Goal: Task Accomplishment & Management: Complete application form

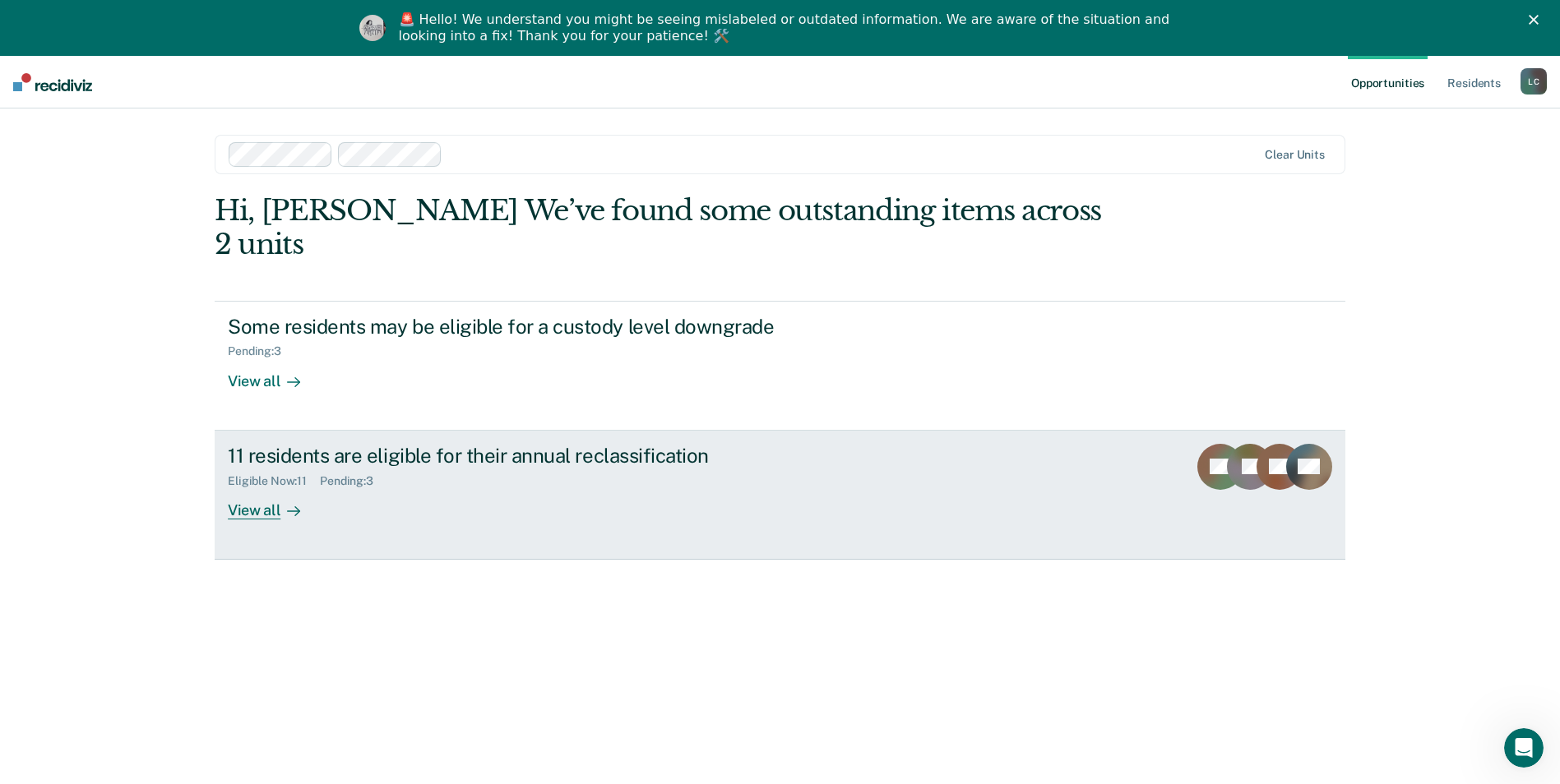
click at [259, 487] on div "View all" at bounding box center [273, 503] width 92 height 32
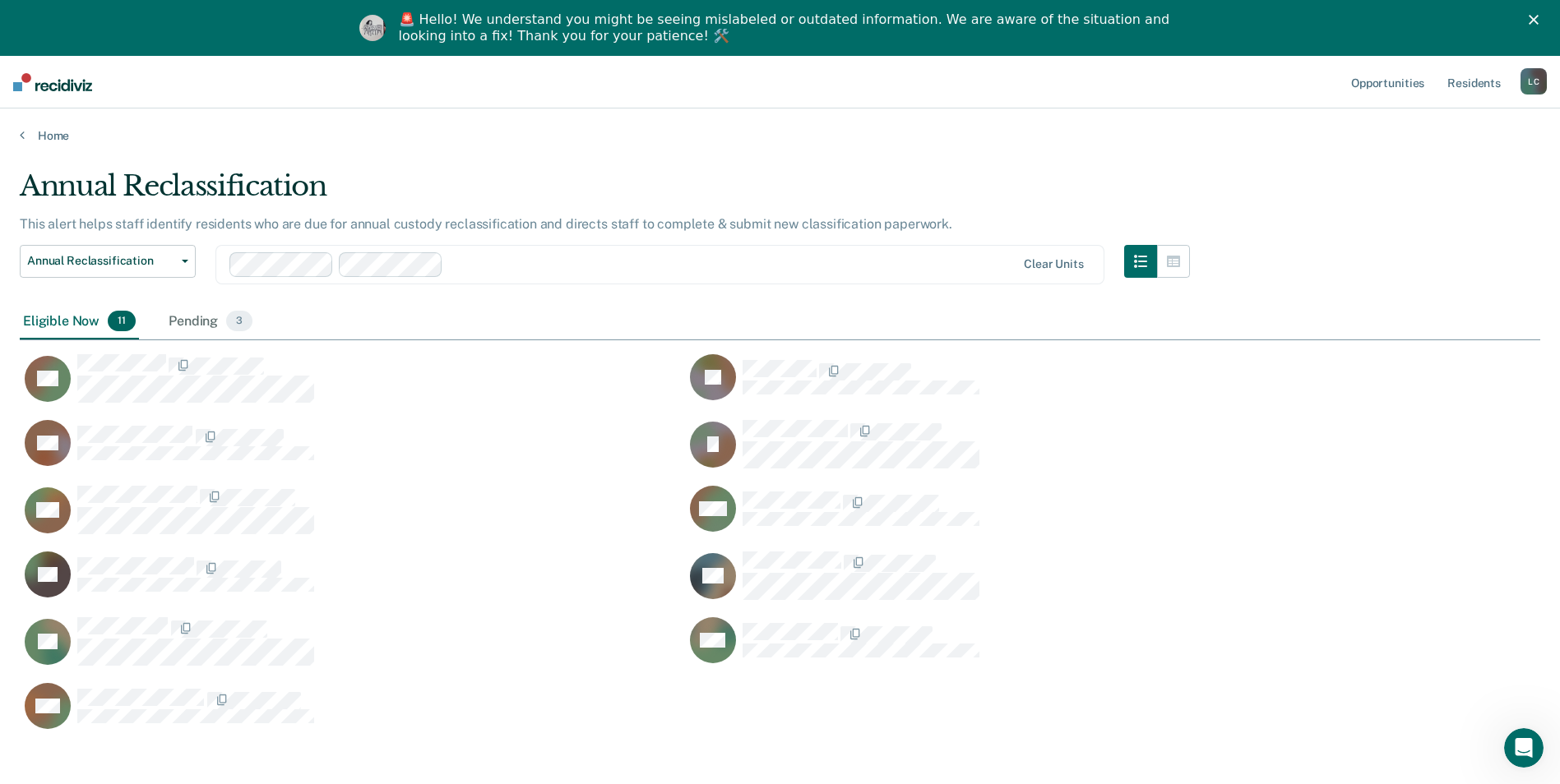
click at [44, 125] on div "Home" at bounding box center [780, 125] width 1560 height 34
click at [50, 132] on link "Home" at bounding box center [780, 136] width 1521 height 15
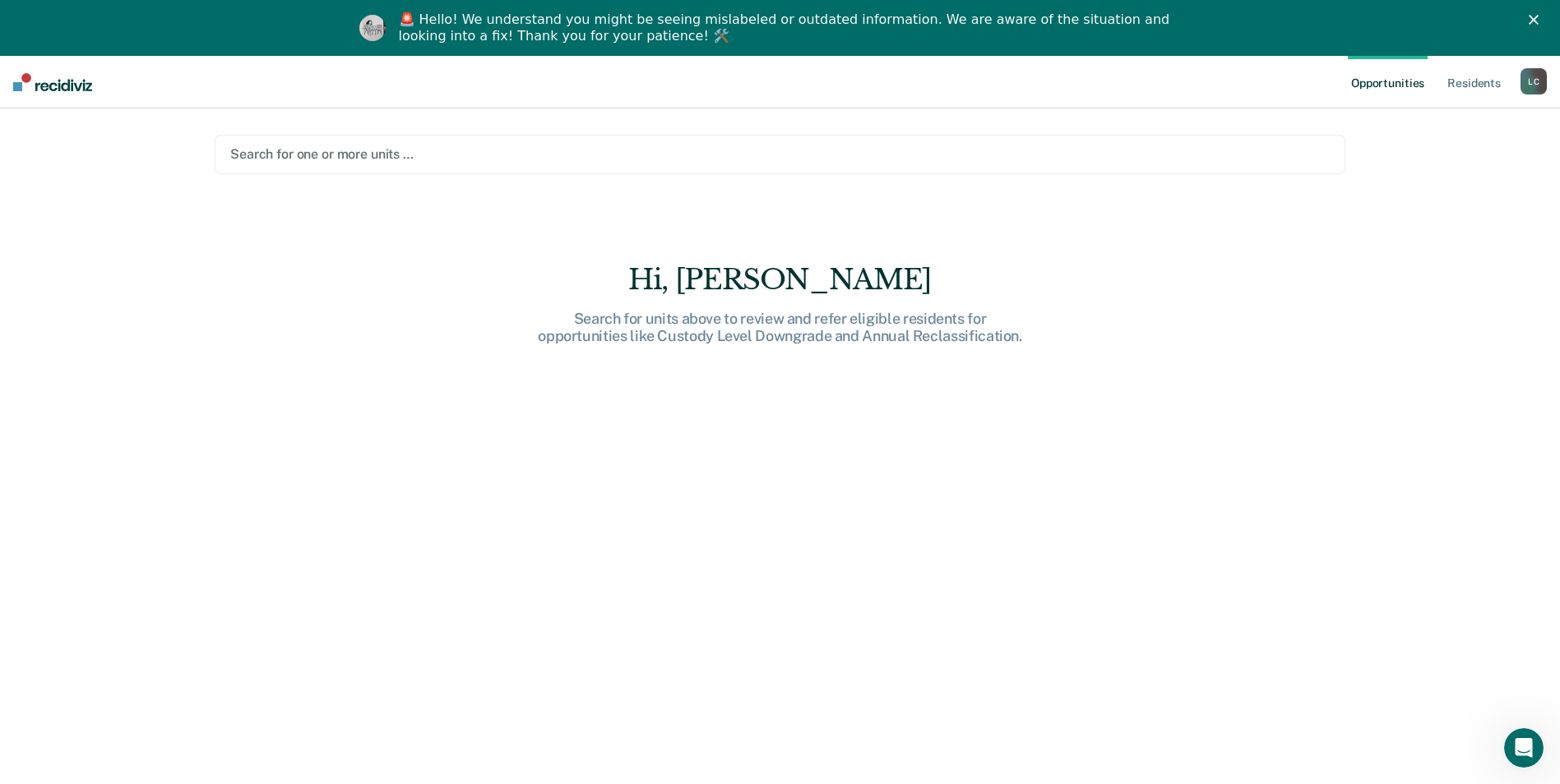
click at [290, 153] on div at bounding box center [780, 154] width 1100 height 19
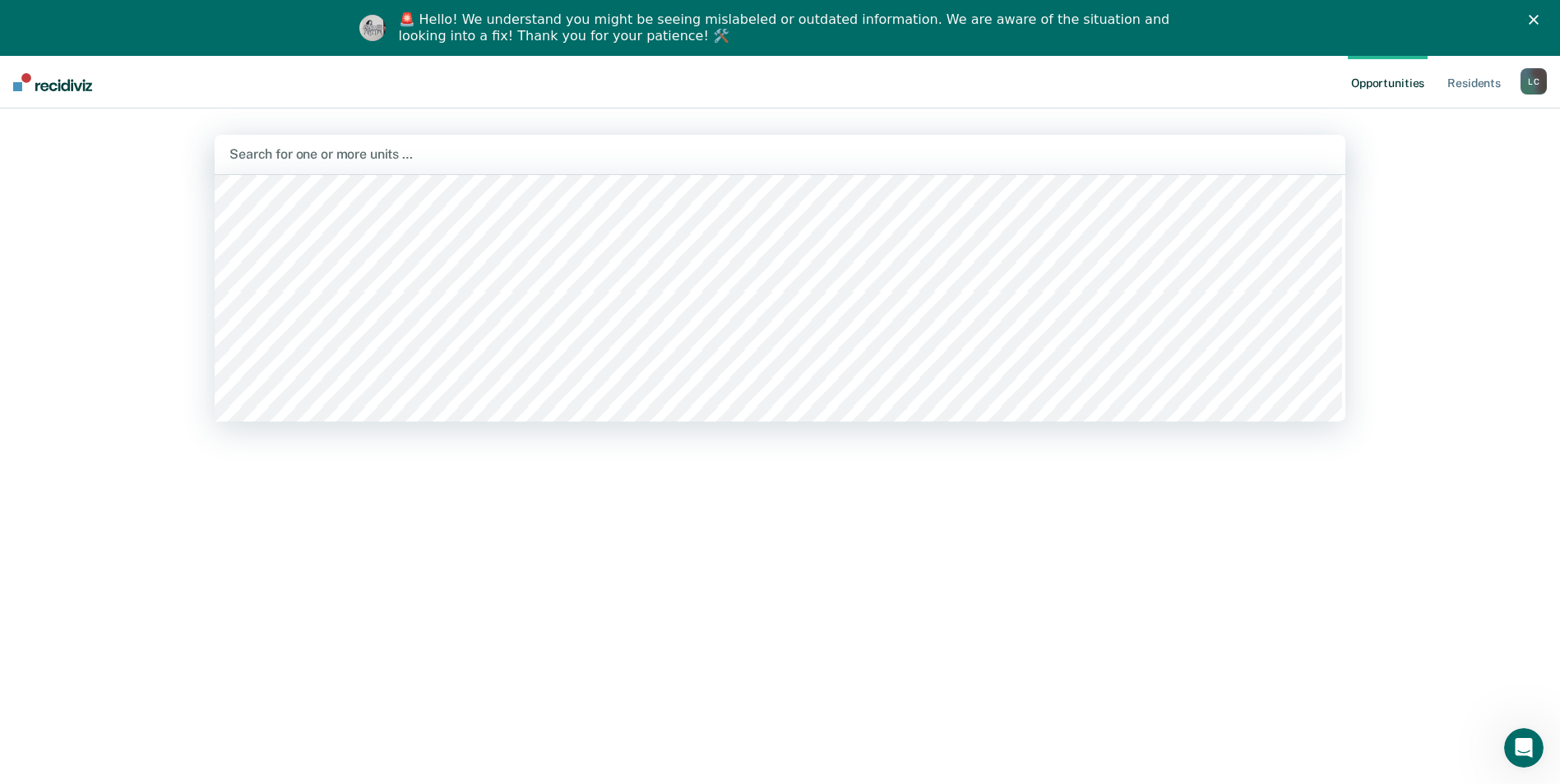
scroll to position [4438, 0]
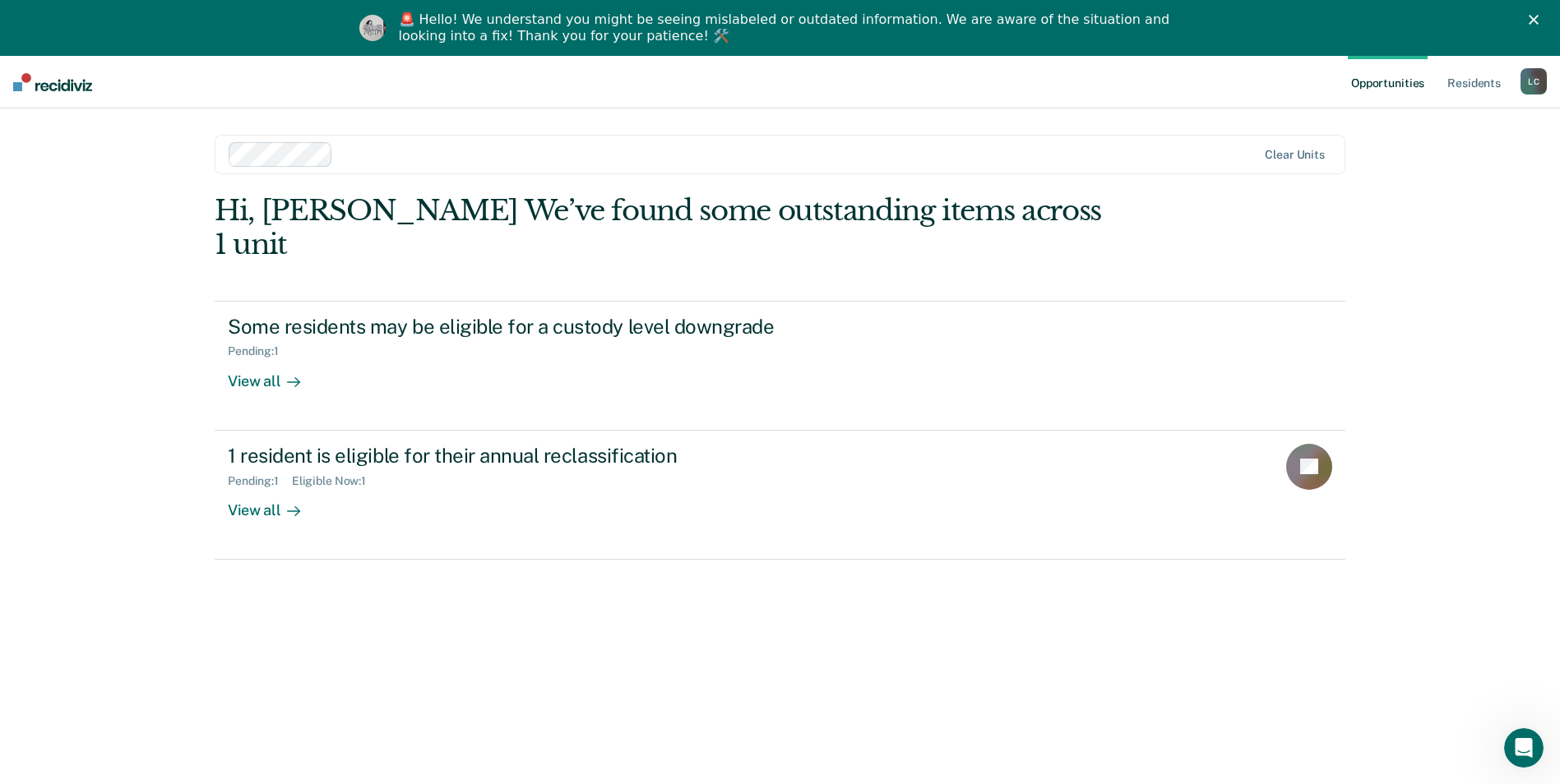
click at [362, 151] on div at bounding box center [798, 154] width 917 height 19
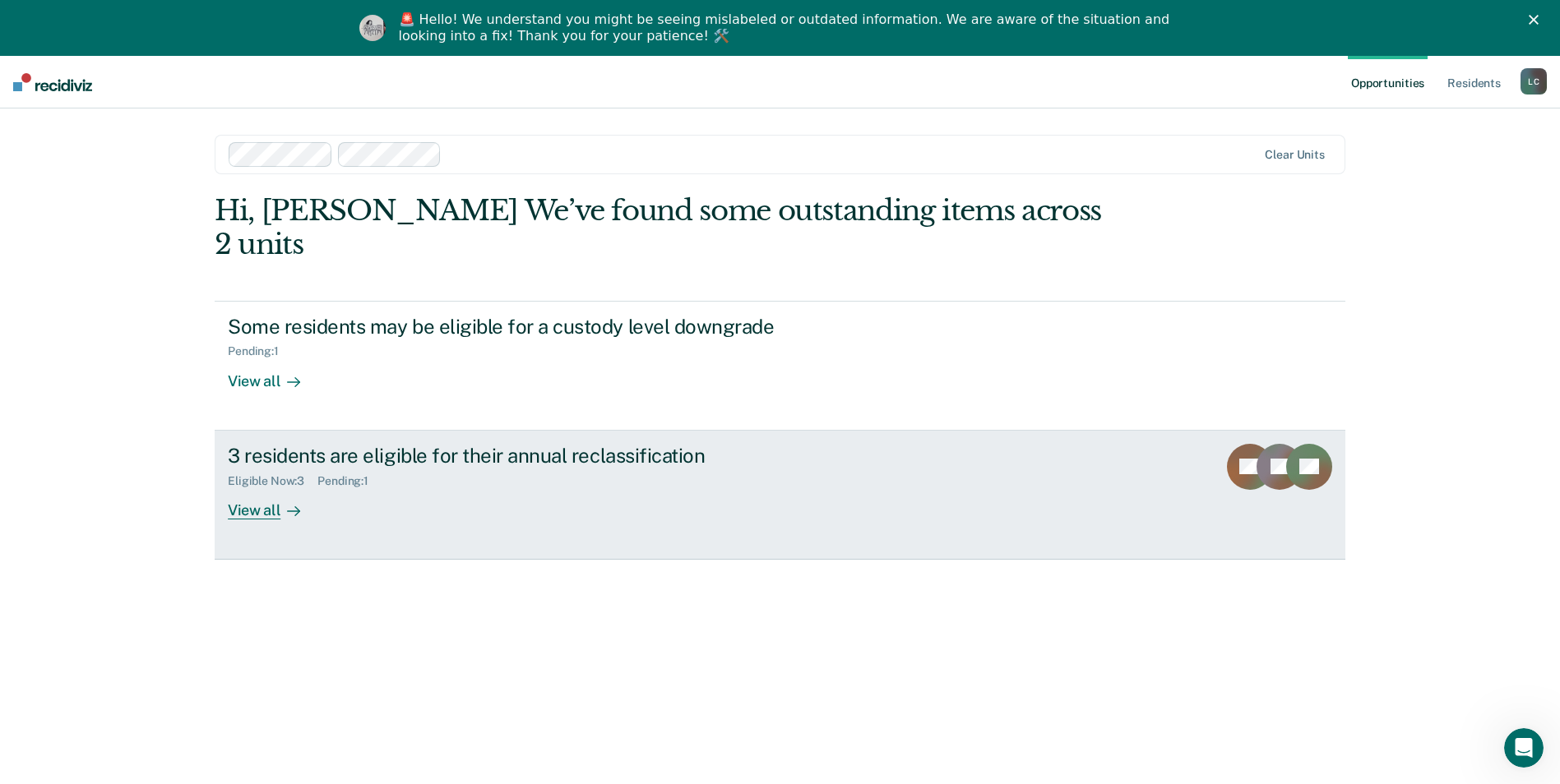
click at [264, 487] on div "View all" at bounding box center [273, 503] width 92 height 32
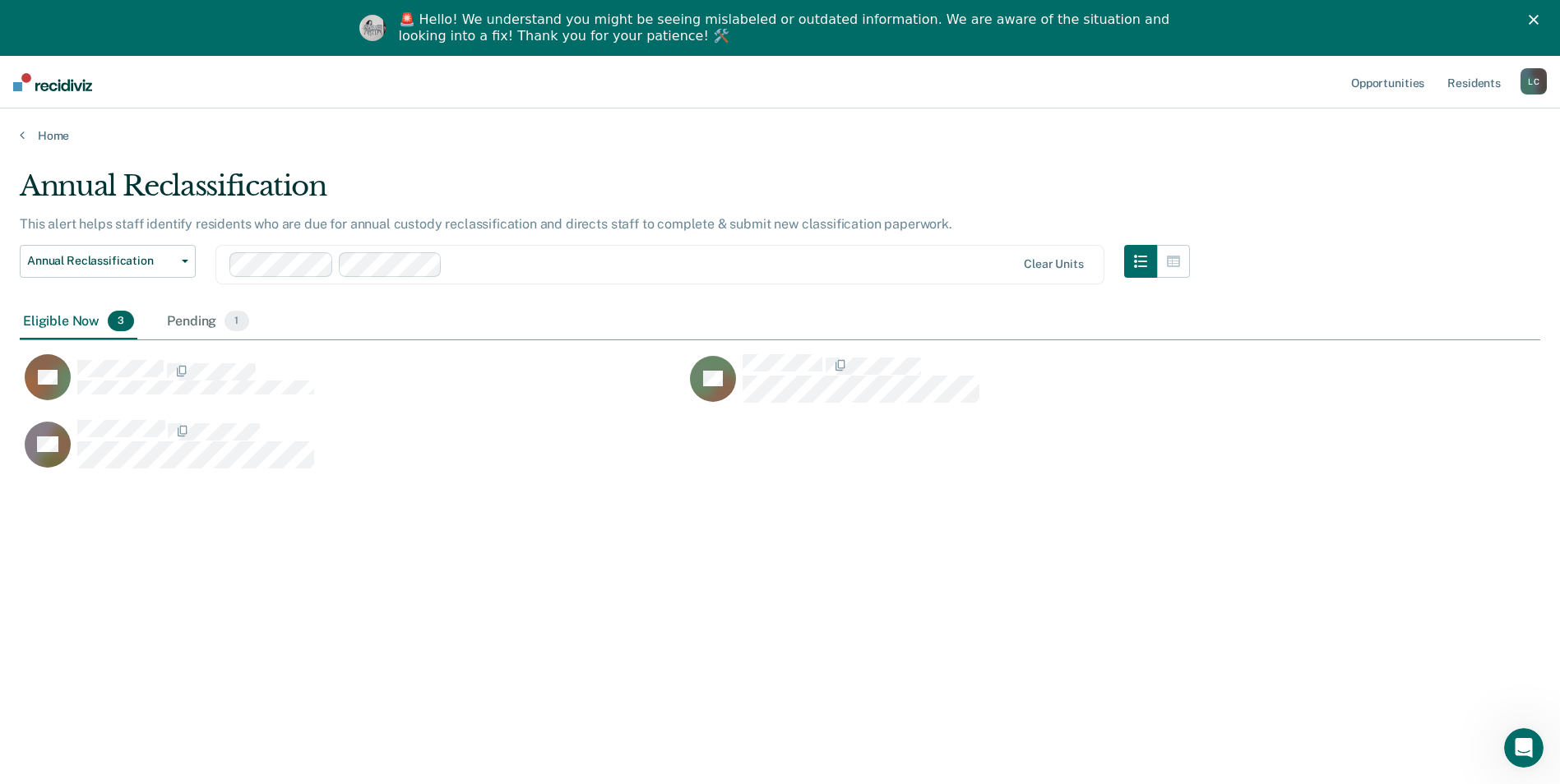
scroll to position [535, 1508]
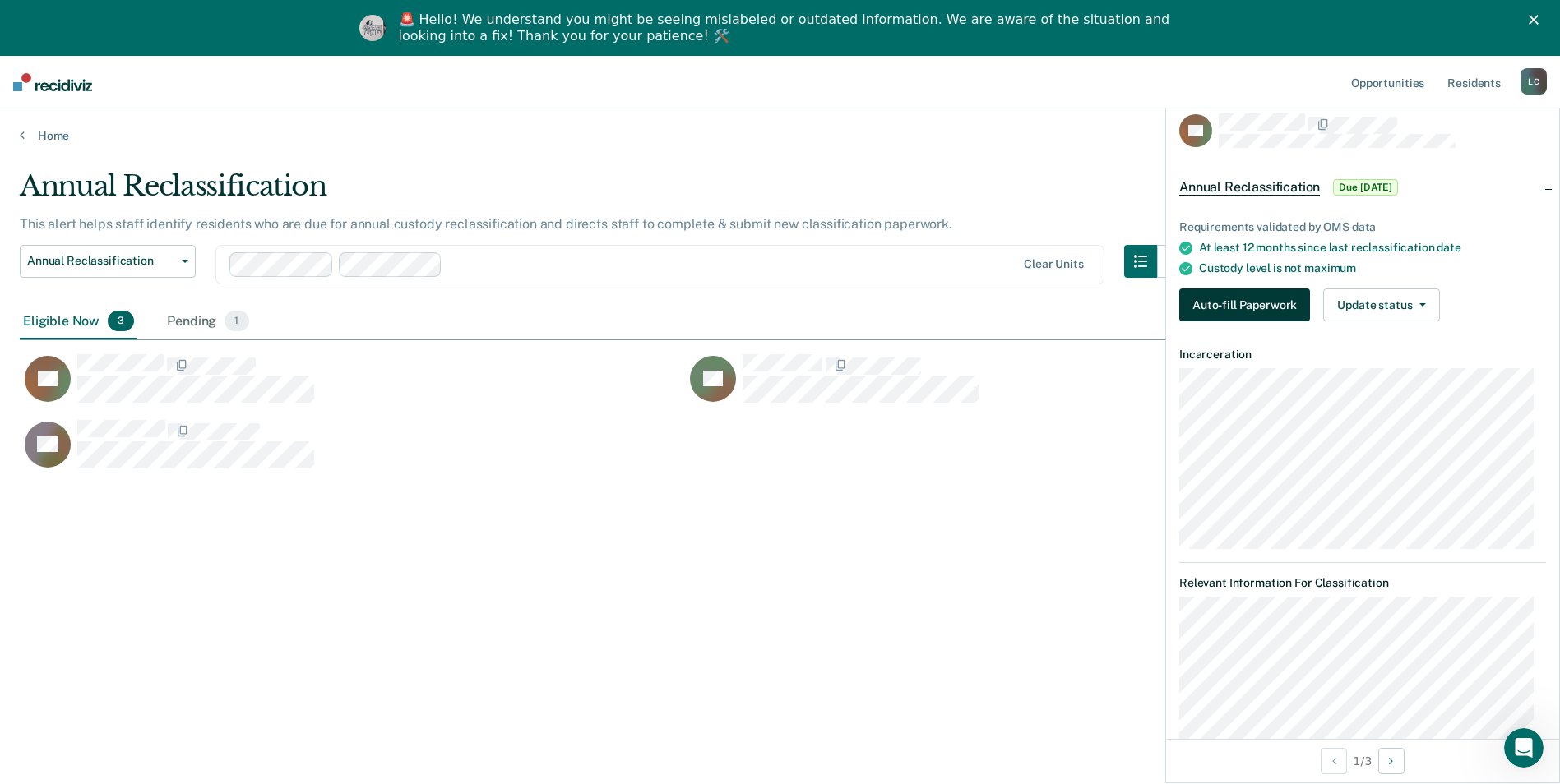
click at [1198, 308] on button "Auto-fill Paperwork" at bounding box center [1244, 305] width 130 height 33
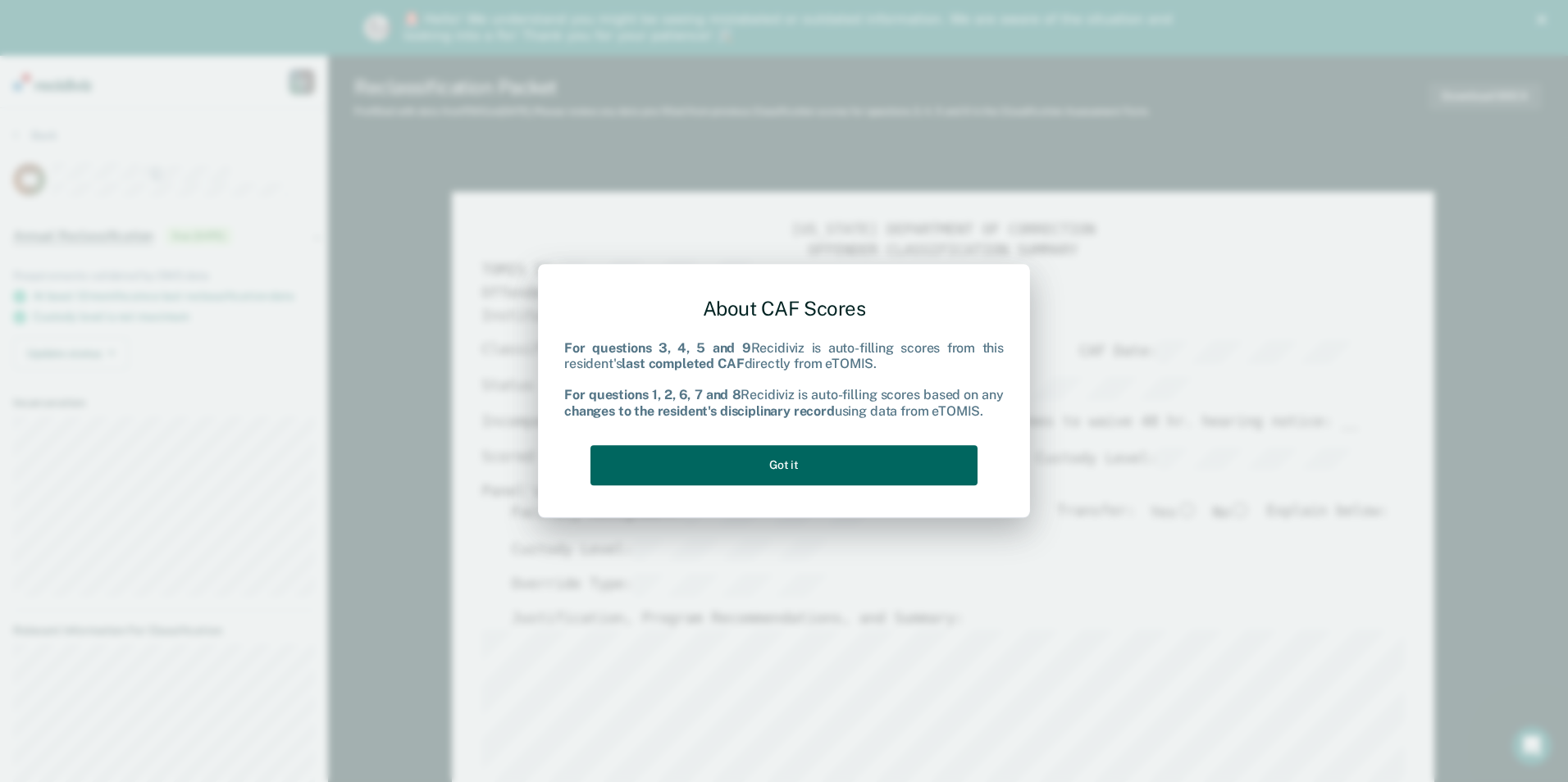
click at [777, 449] on button "Got it" at bounding box center [783, 465] width 387 height 40
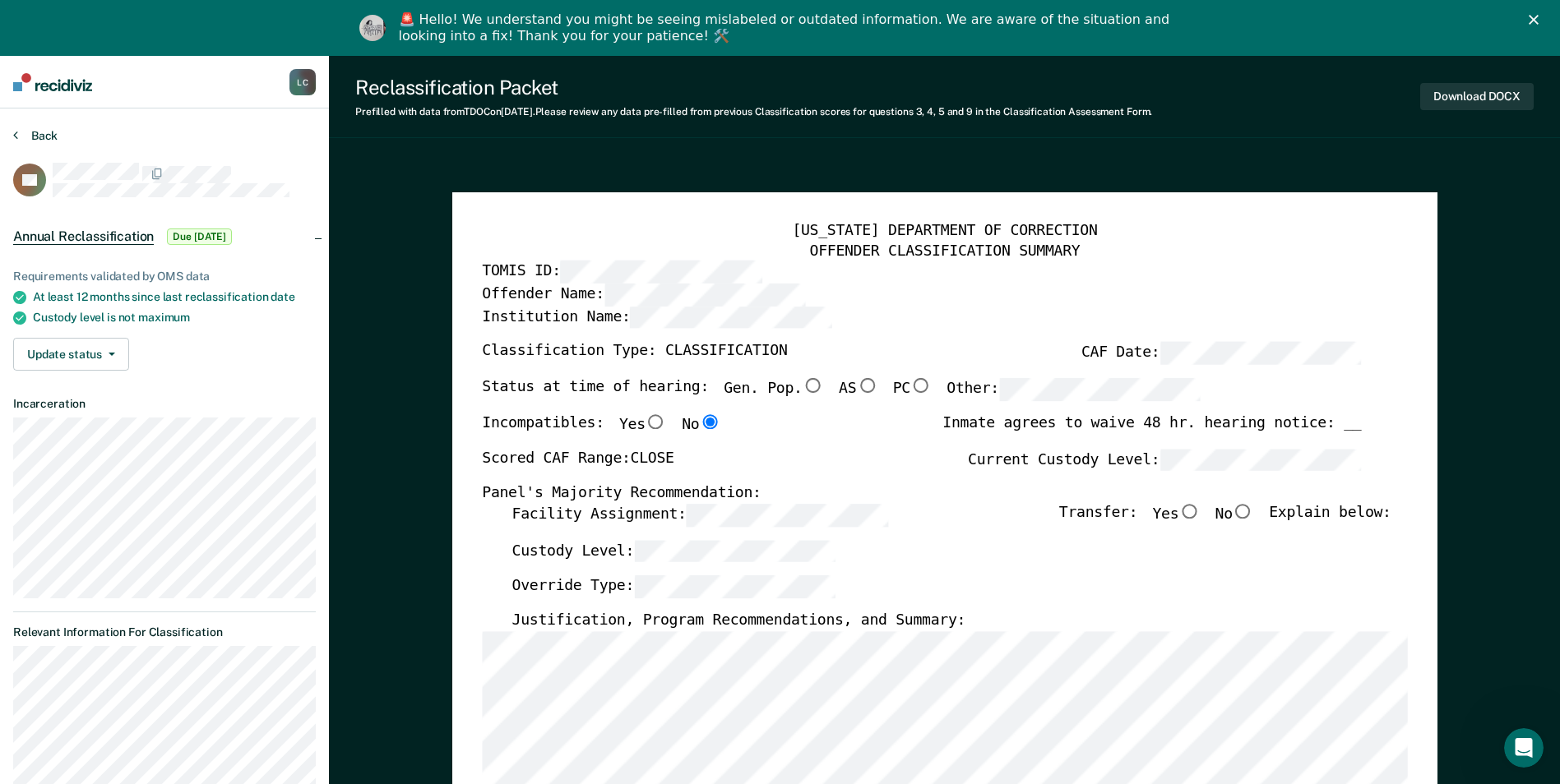
click at [51, 141] on button "Back" at bounding box center [35, 136] width 45 height 15
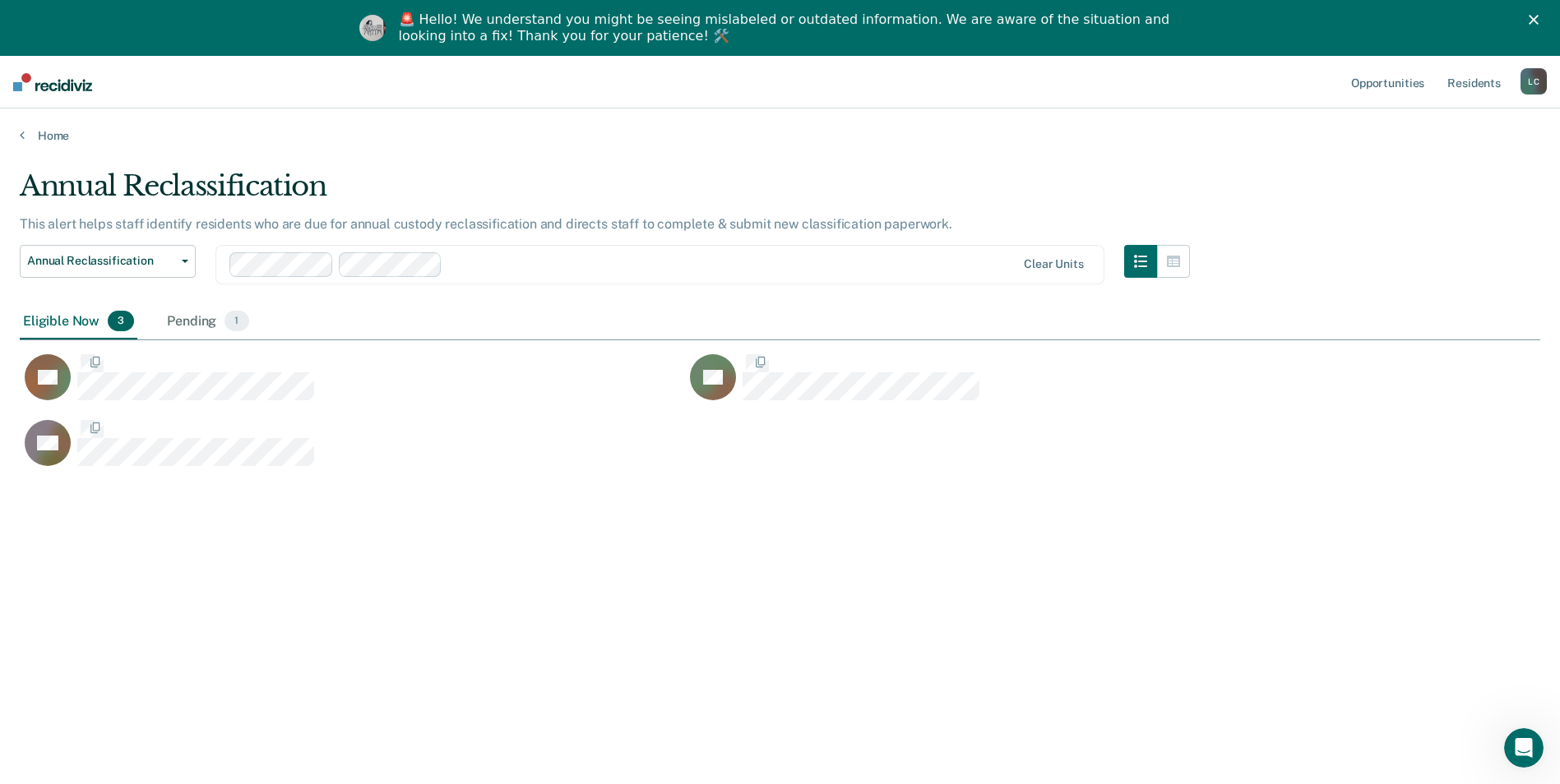
scroll to position [535, 1508]
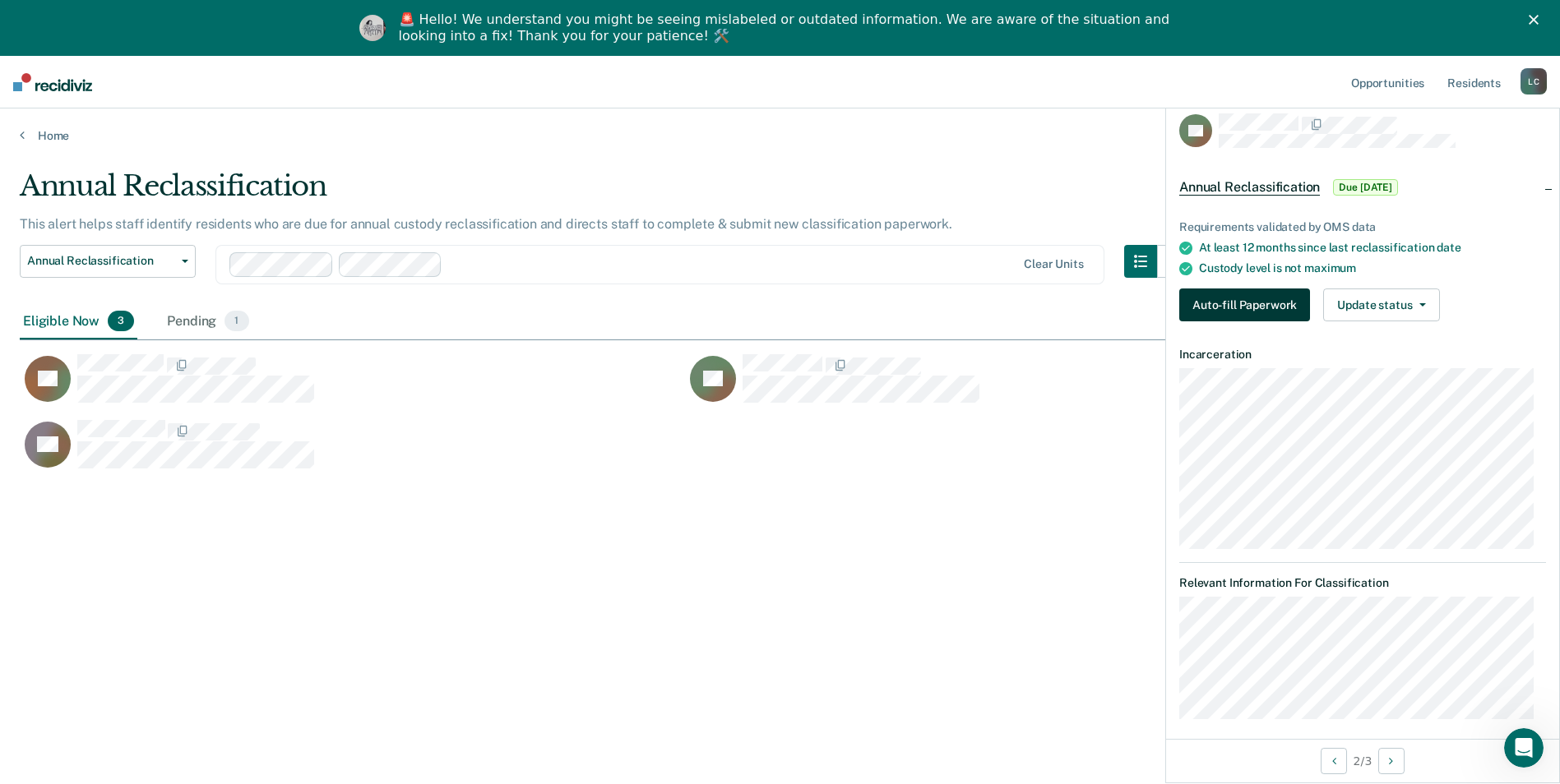
click at [1236, 296] on button "Auto-fill Paperwork" at bounding box center [1244, 305] width 130 height 33
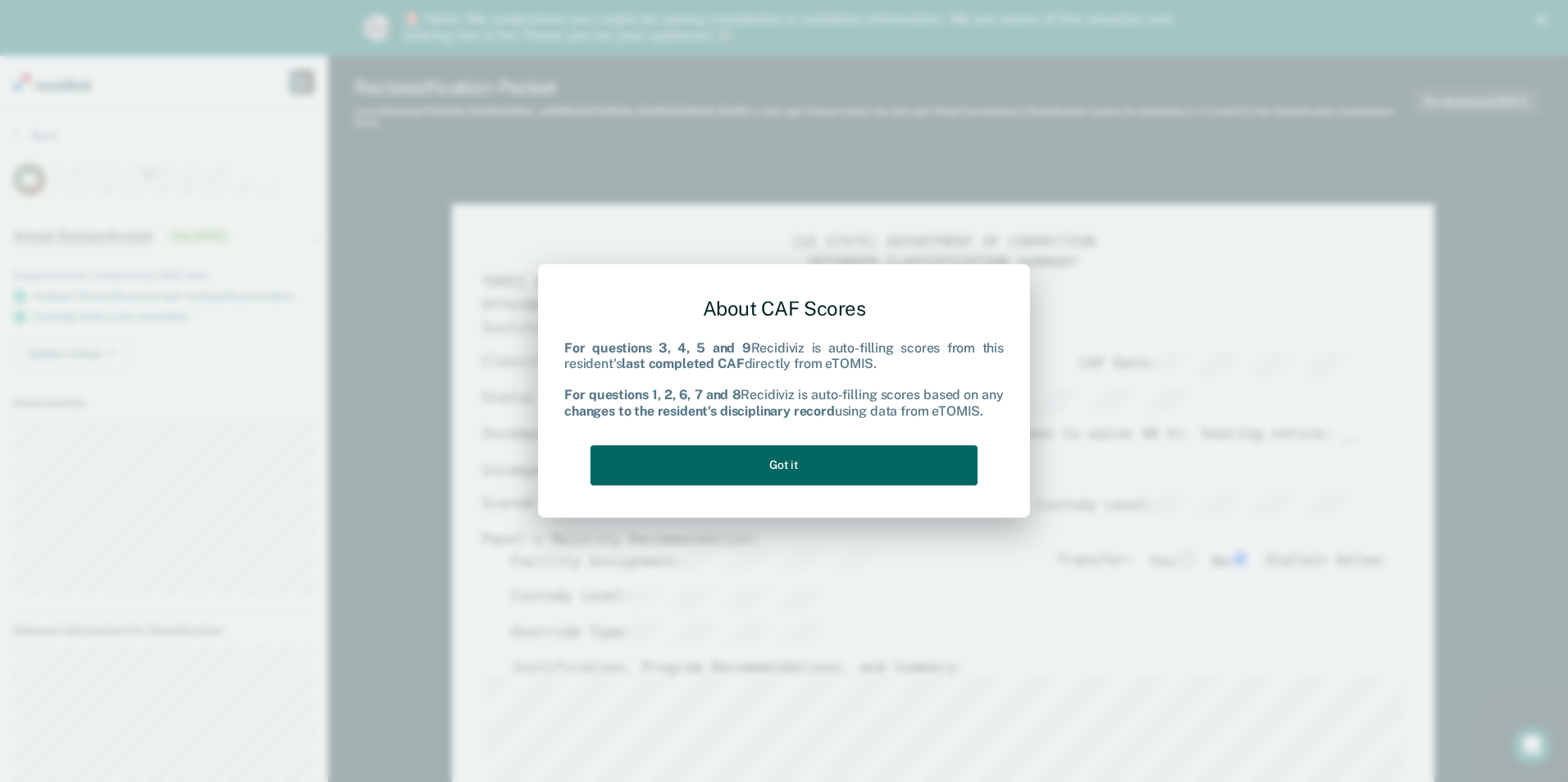
click at [790, 463] on button "Got it" at bounding box center [783, 465] width 387 height 40
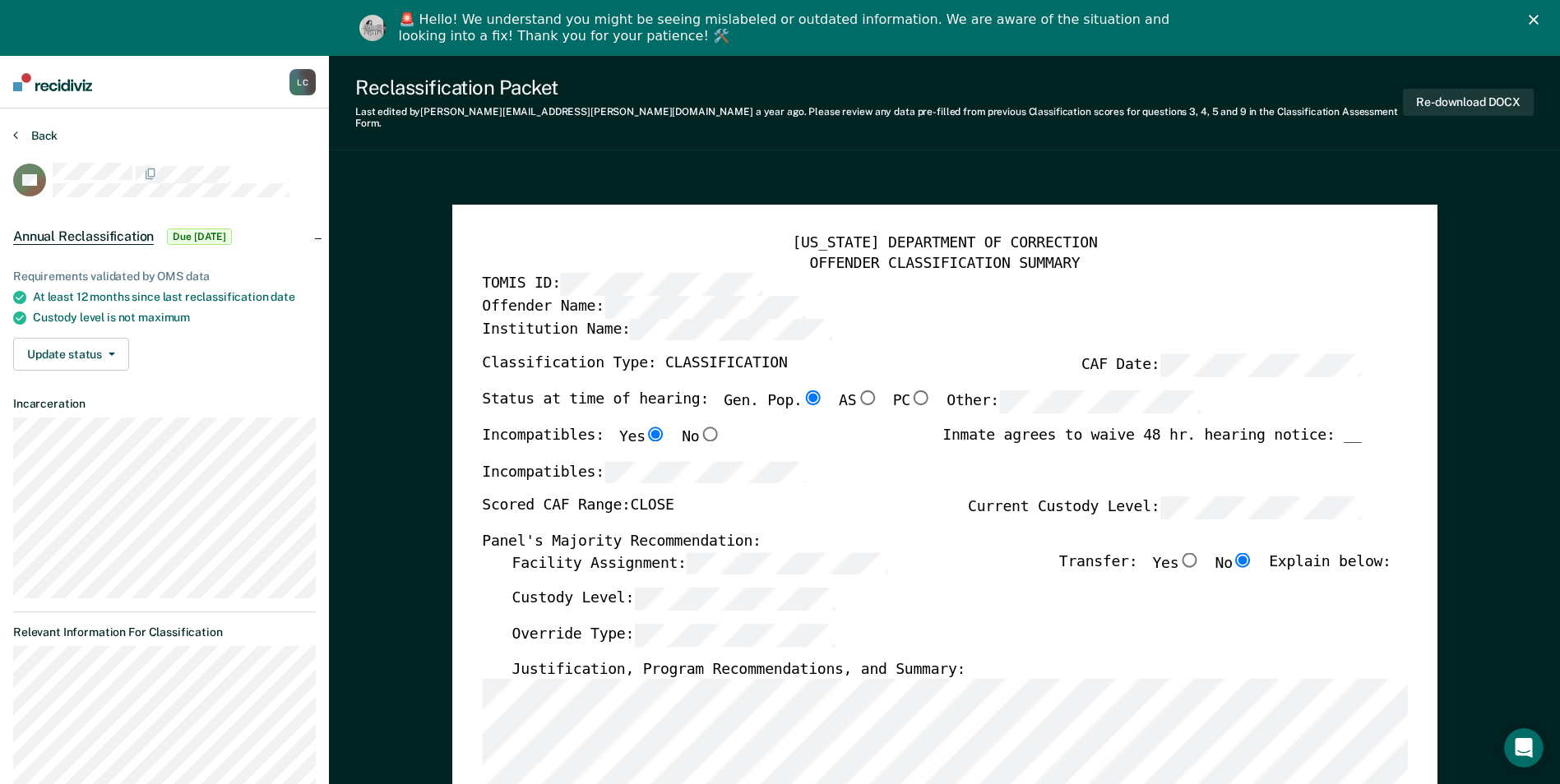
click at [34, 133] on button "Back" at bounding box center [35, 136] width 45 height 15
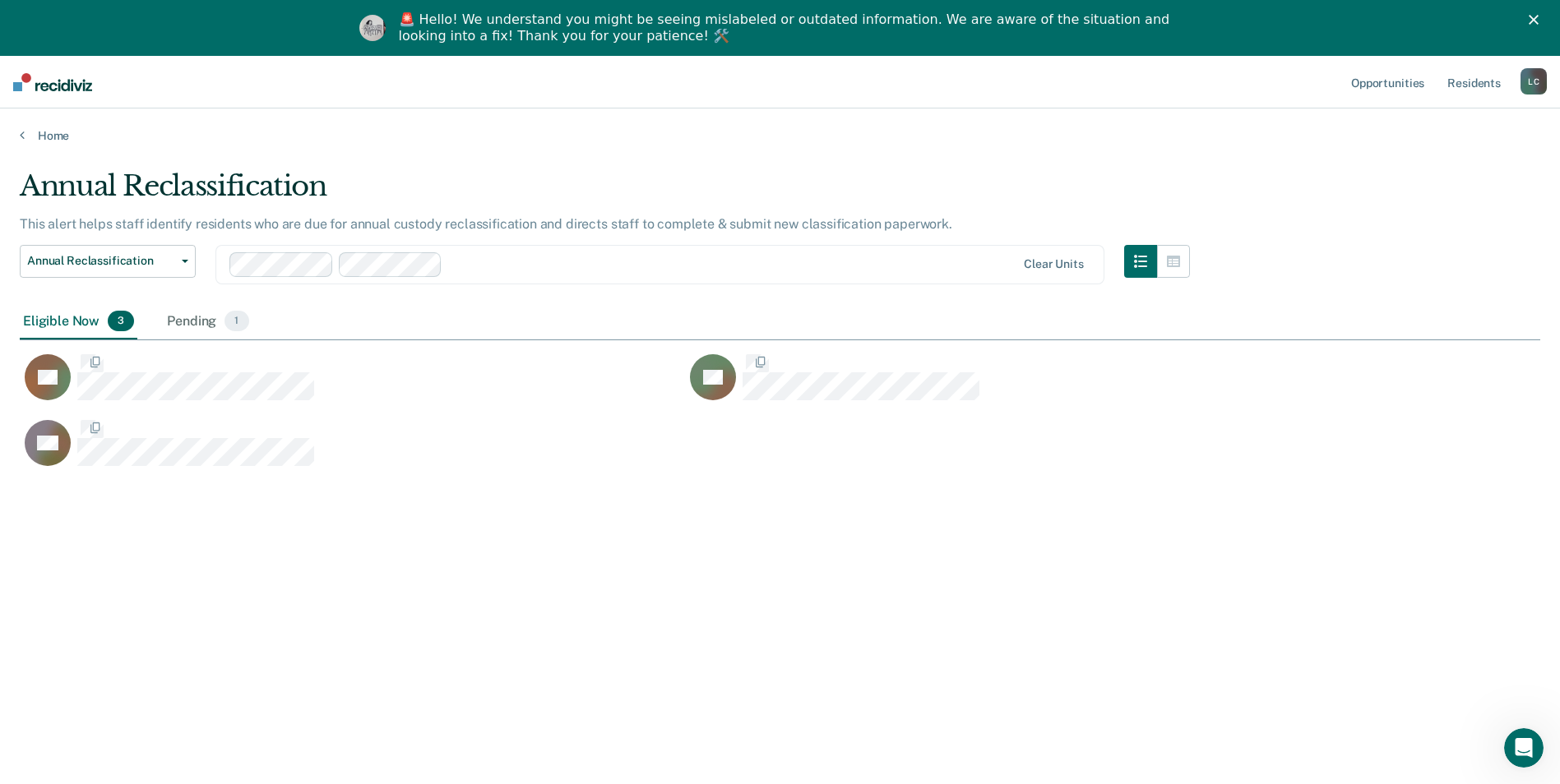
scroll to position [535, 1508]
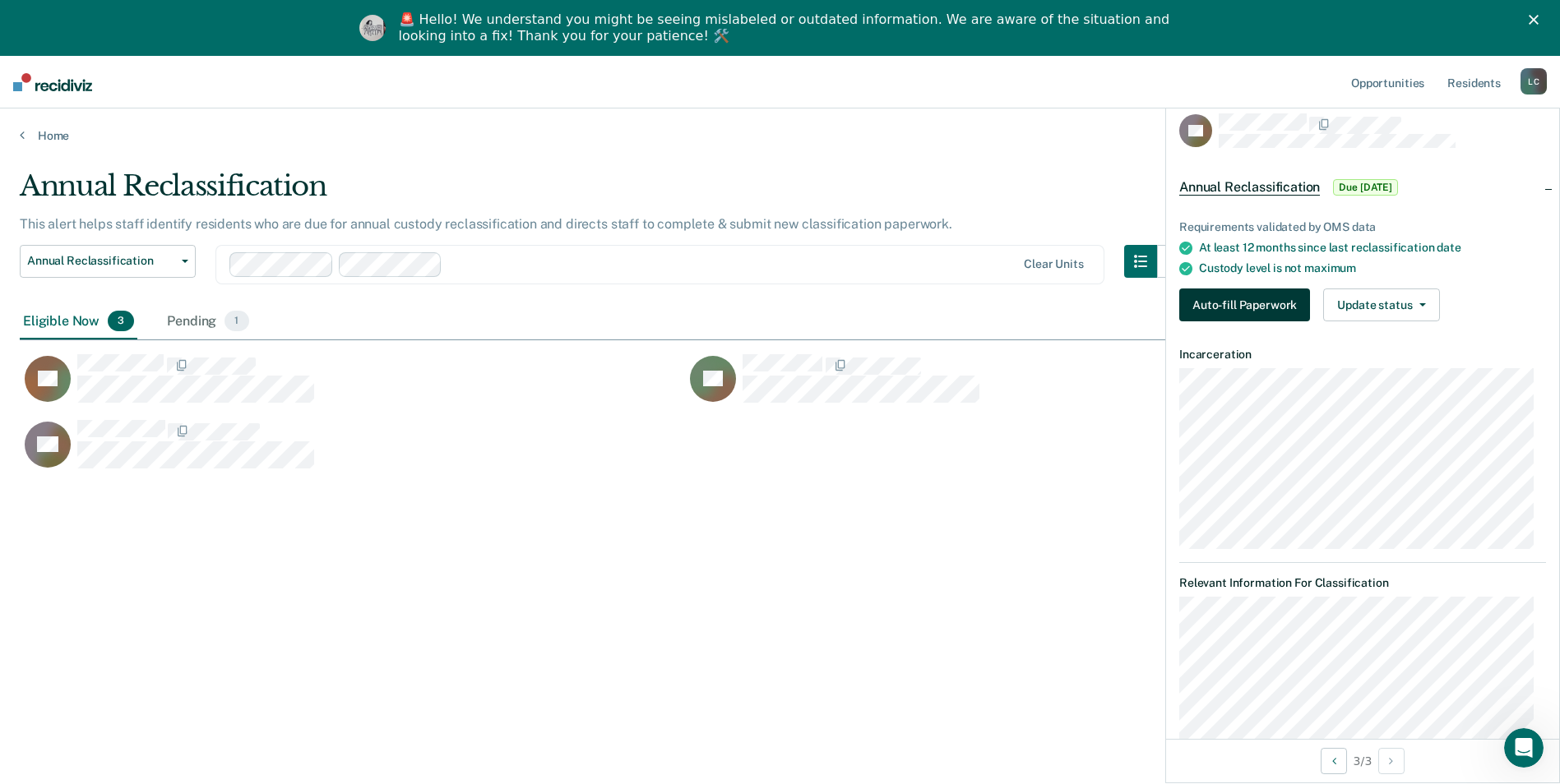
click at [1221, 302] on button "Auto-fill Paperwork" at bounding box center [1244, 305] width 130 height 33
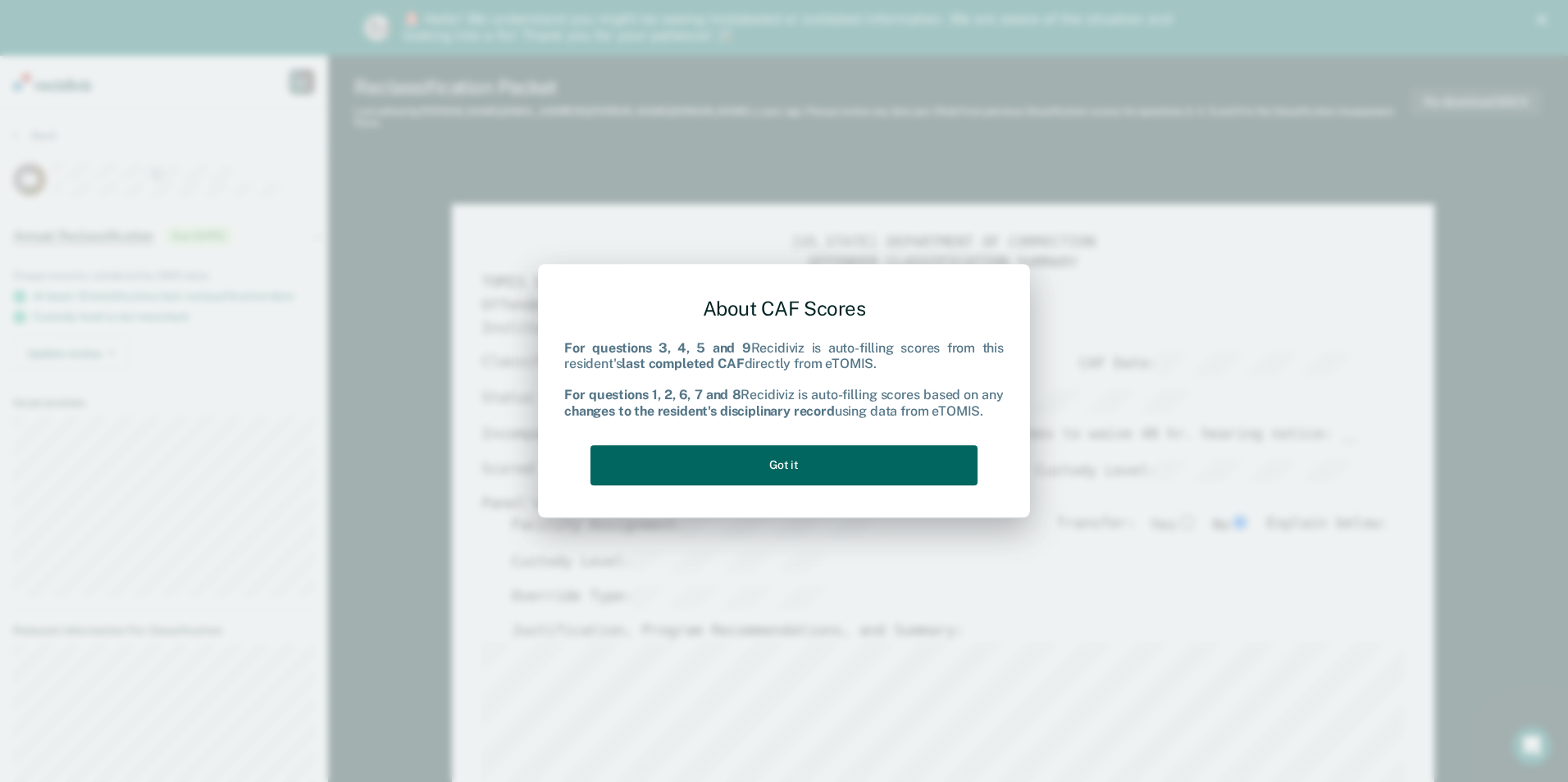
click at [945, 456] on button "Got it" at bounding box center [783, 465] width 387 height 40
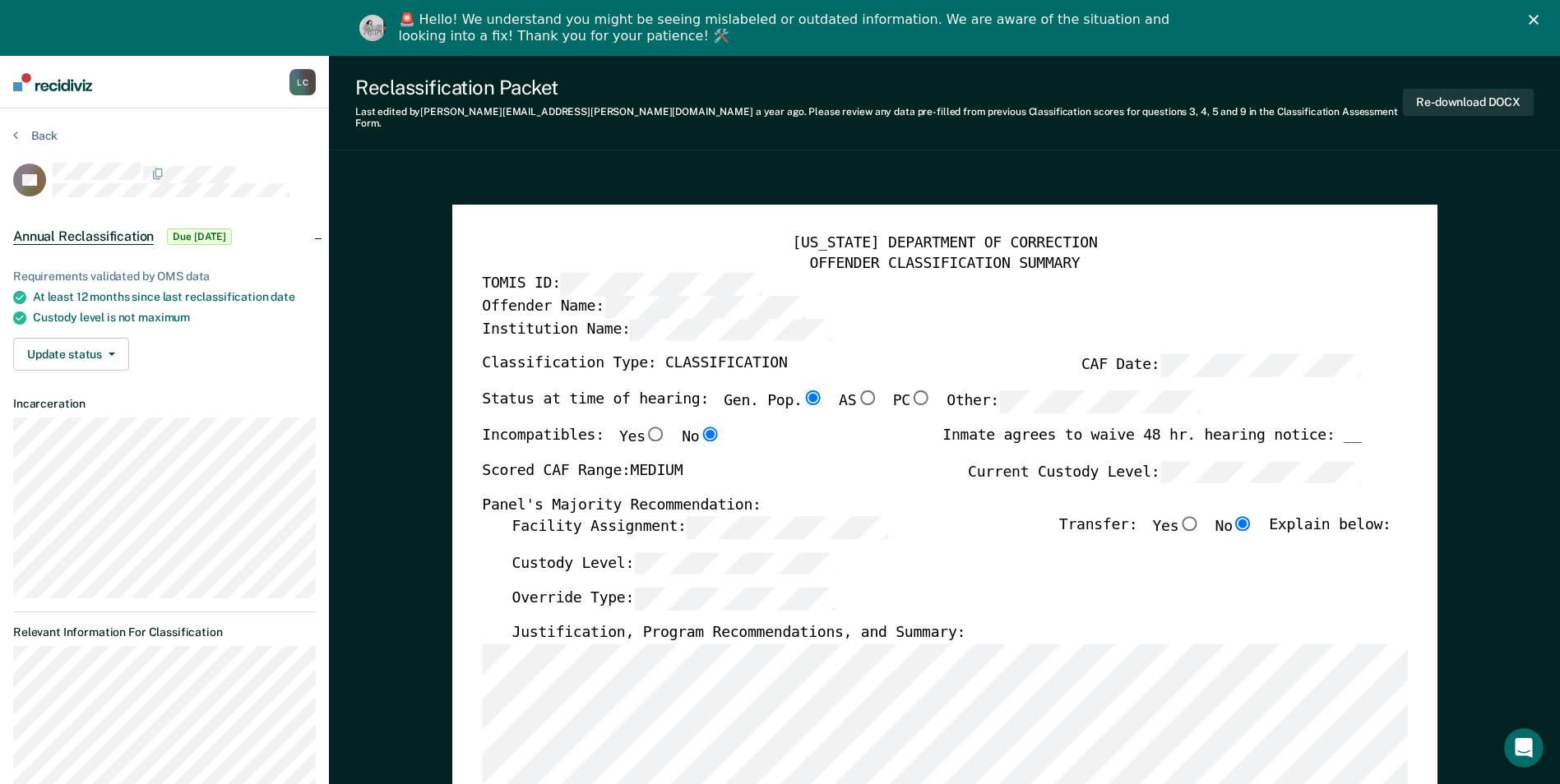
type textarea "x"
click at [46, 134] on button "Back" at bounding box center [35, 136] width 45 height 15
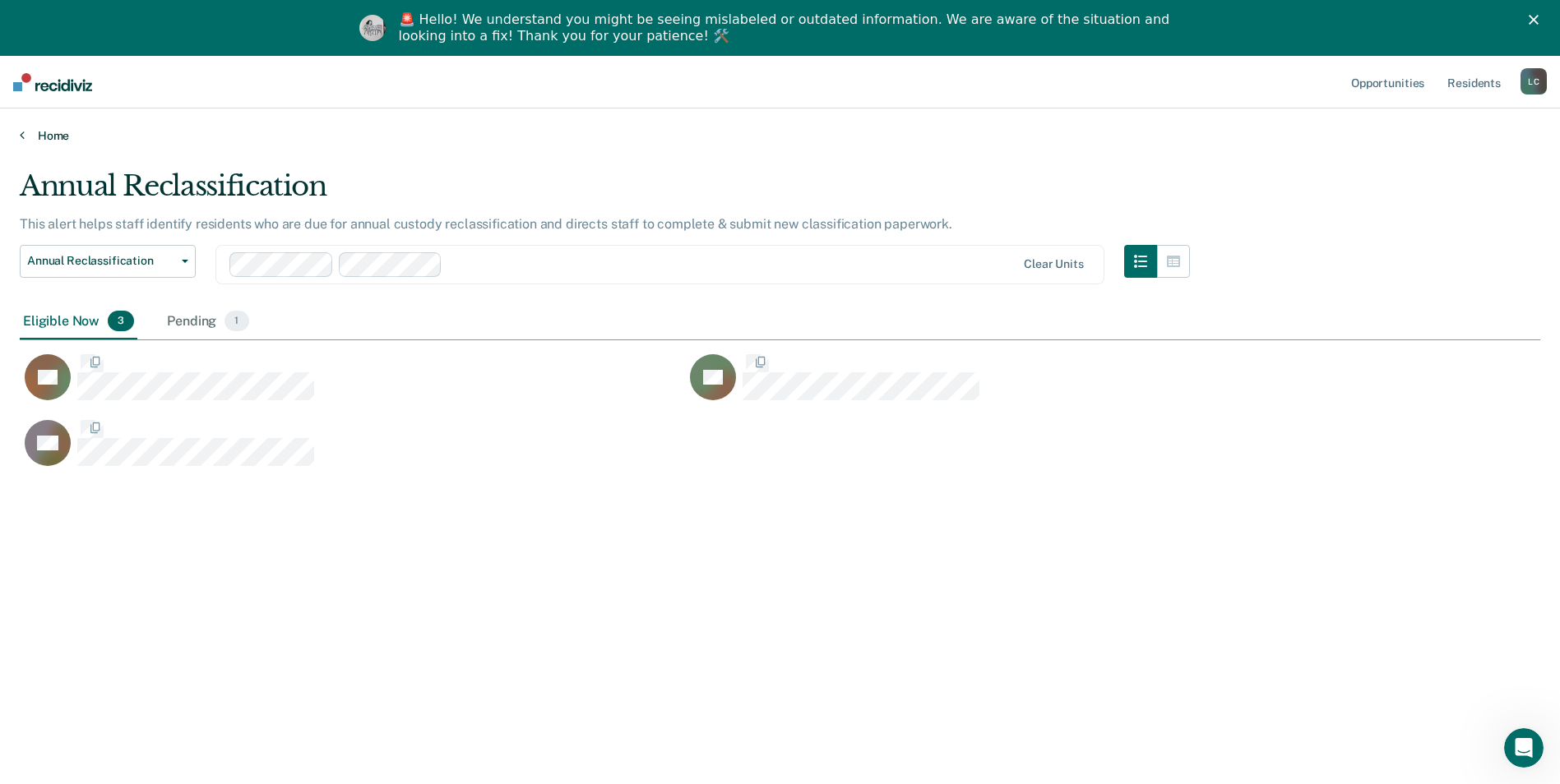
scroll to position [535, 1508]
click at [45, 130] on link "Home" at bounding box center [780, 136] width 1521 height 15
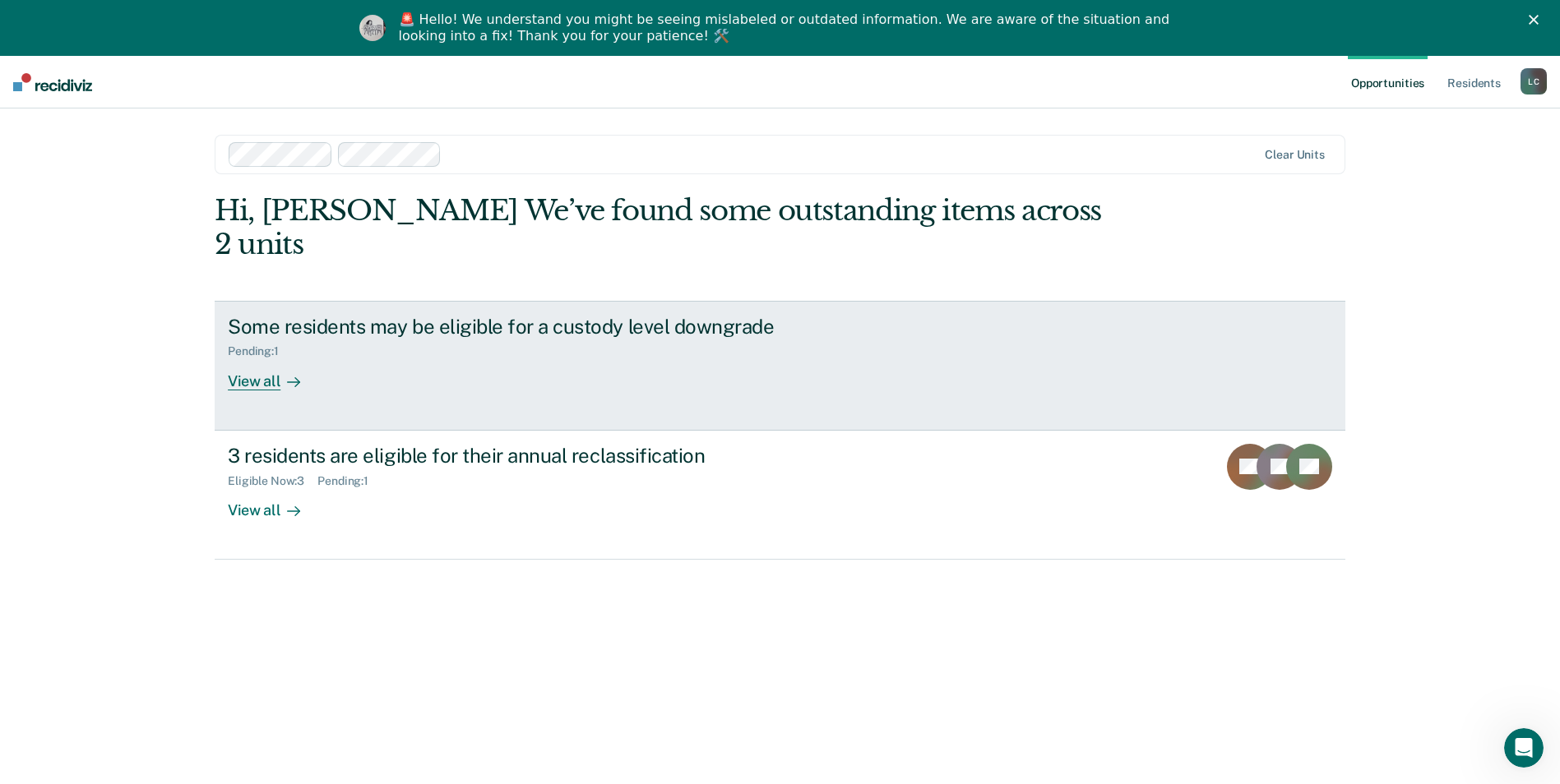
click at [256, 359] on div "View all" at bounding box center [273, 374] width 92 height 32
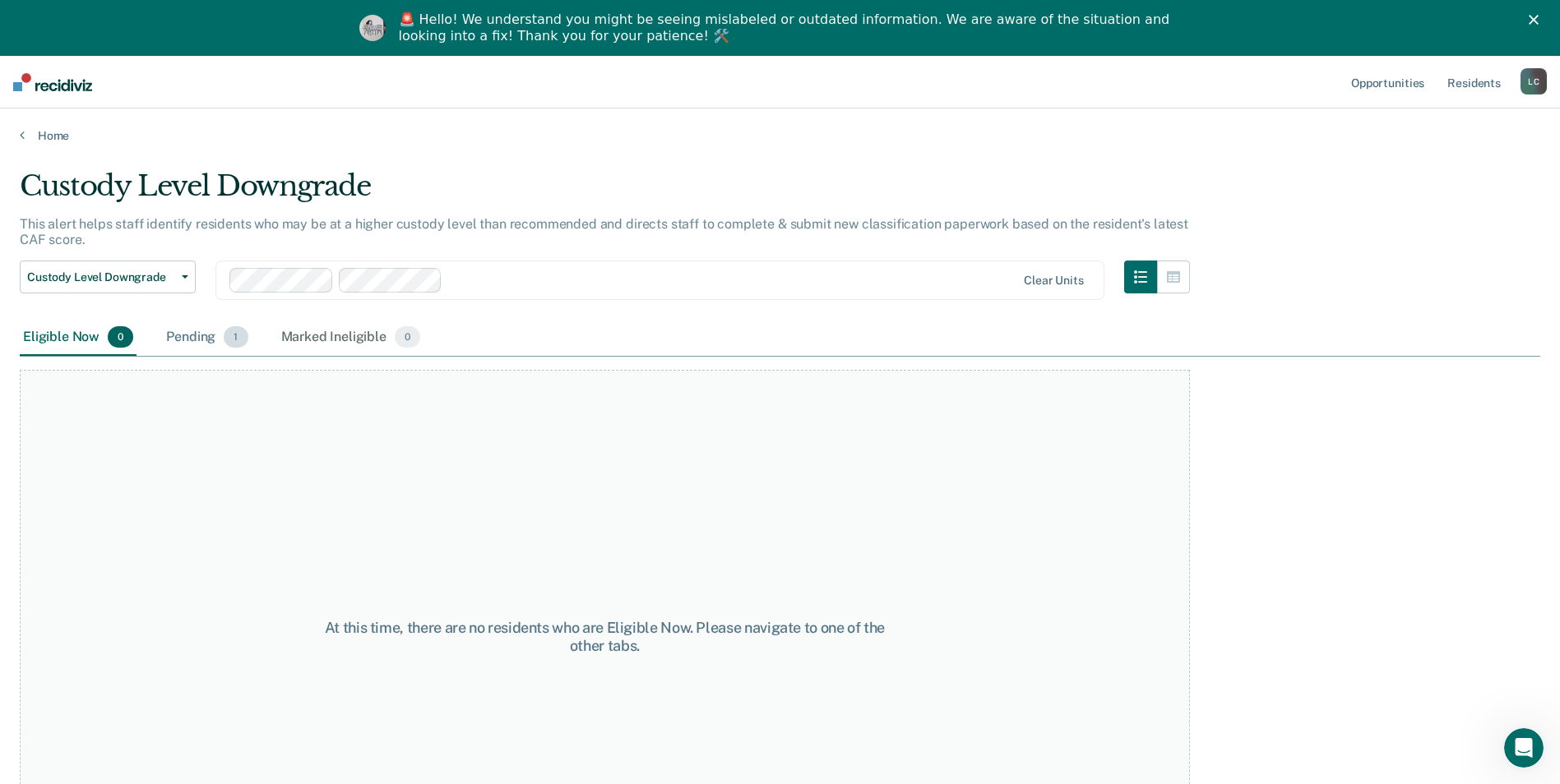
click at [181, 332] on div "Pending 1" at bounding box center [207, 337] width 88 height 36
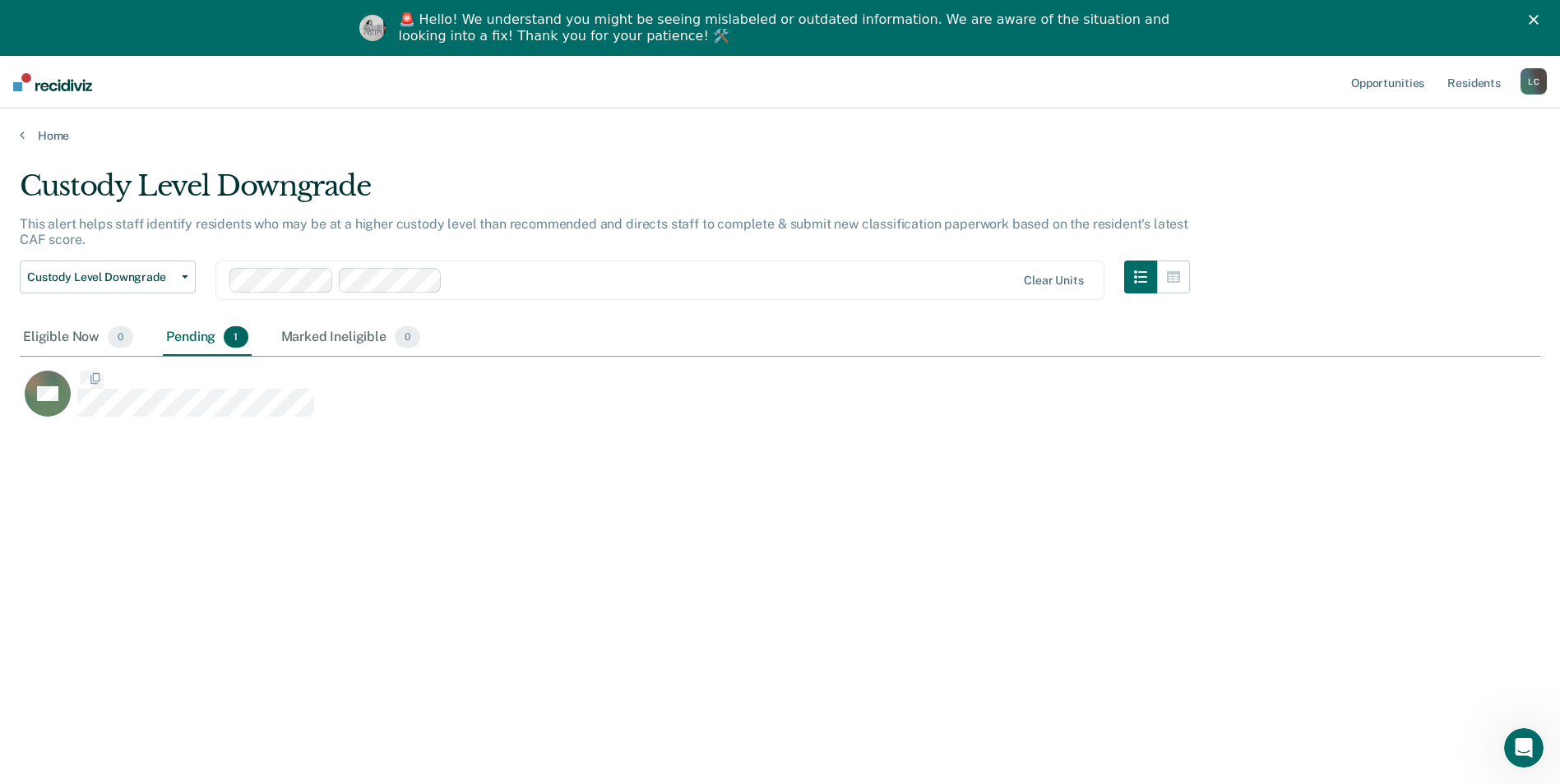
scroll to position [535, 1508]
click at [66, 130] on link "Home" at bounding box center [780, 136] width 1521 height 15
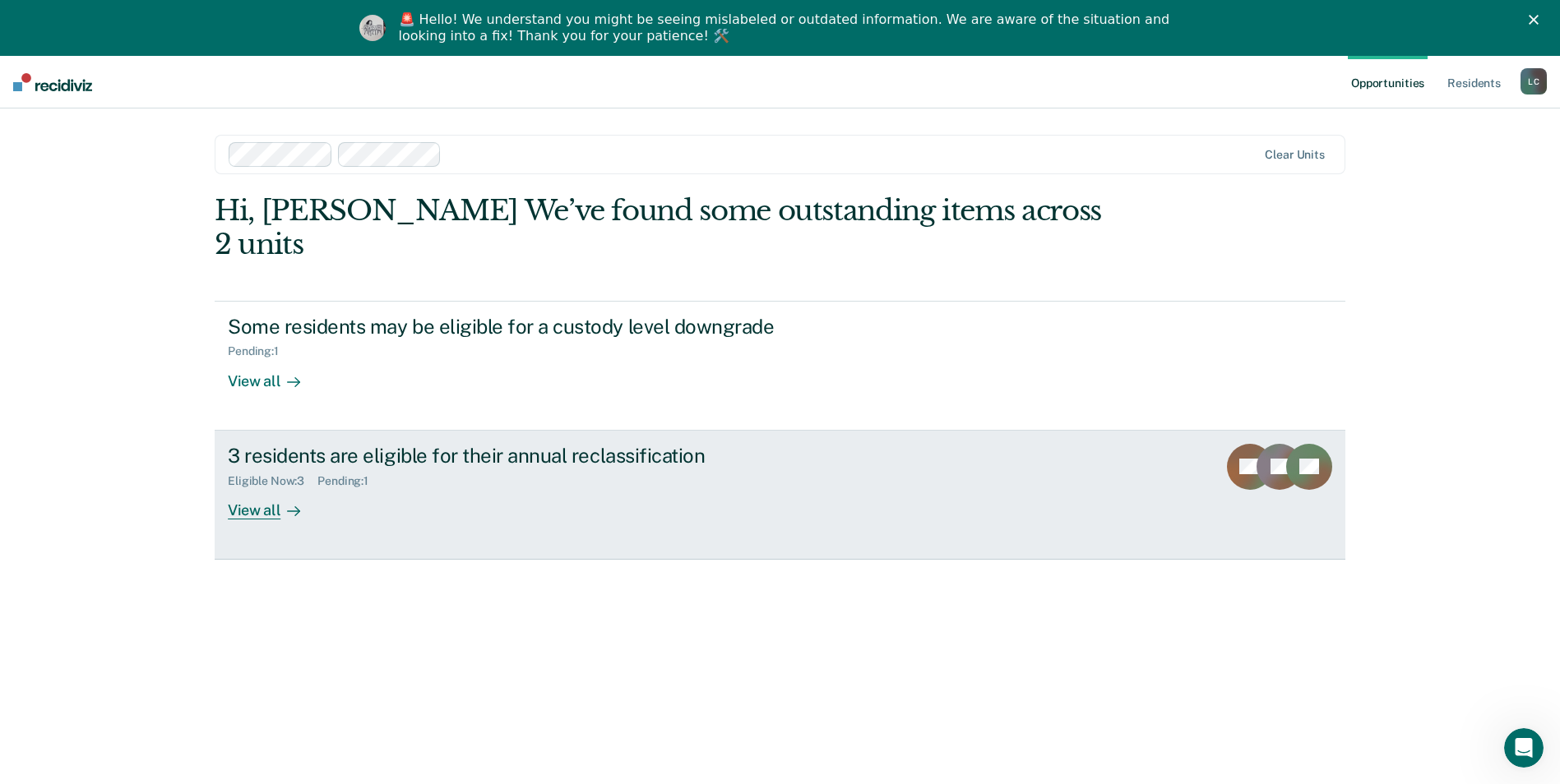
click at [255, 486] on link "3 residents are eligible for their annual reclassification Eligible Now : 3 Pen…" at bounding box center [780, 494] width 1131 height 129
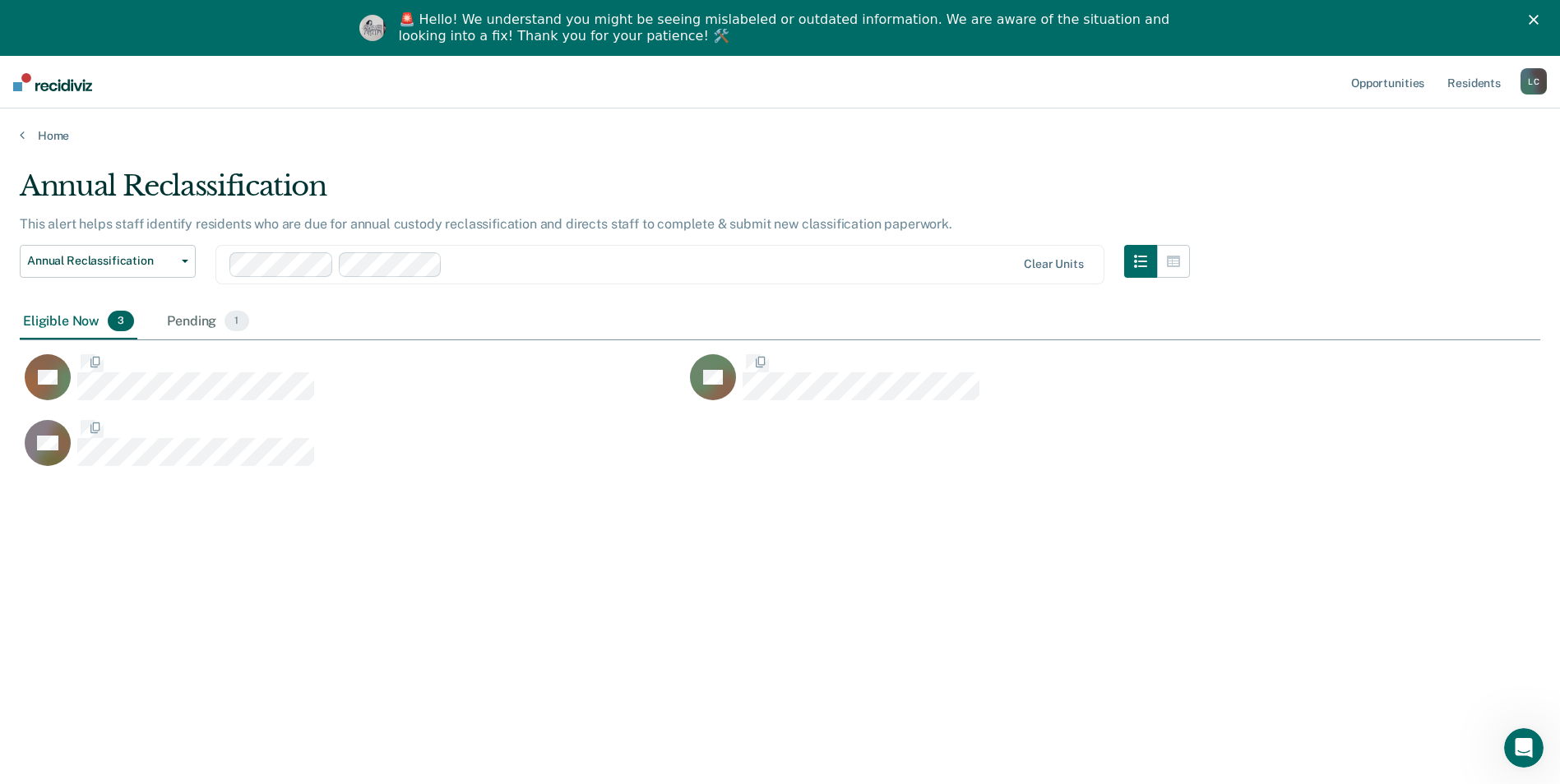
scroll to position [535, 1508]
